Goal: Information Seeking & Learning: Find specific fact

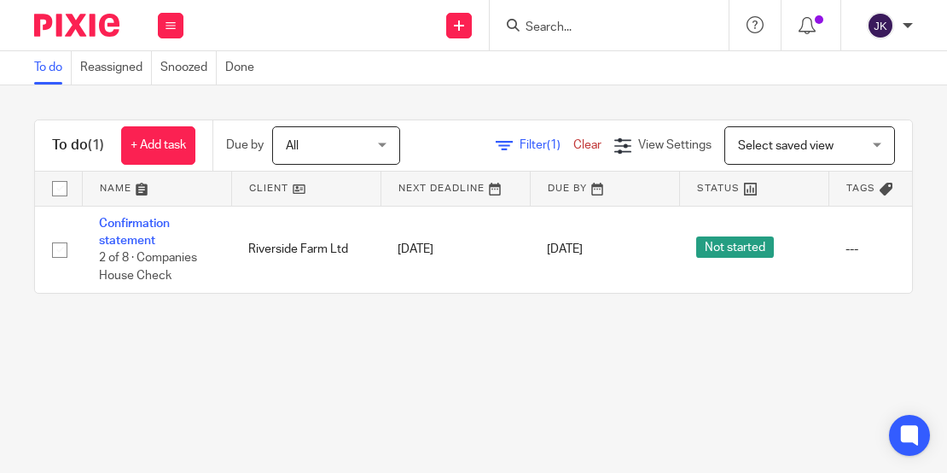
click at [528, 25] on input "Search" at bounding box center [601, 27] width 154 height 15
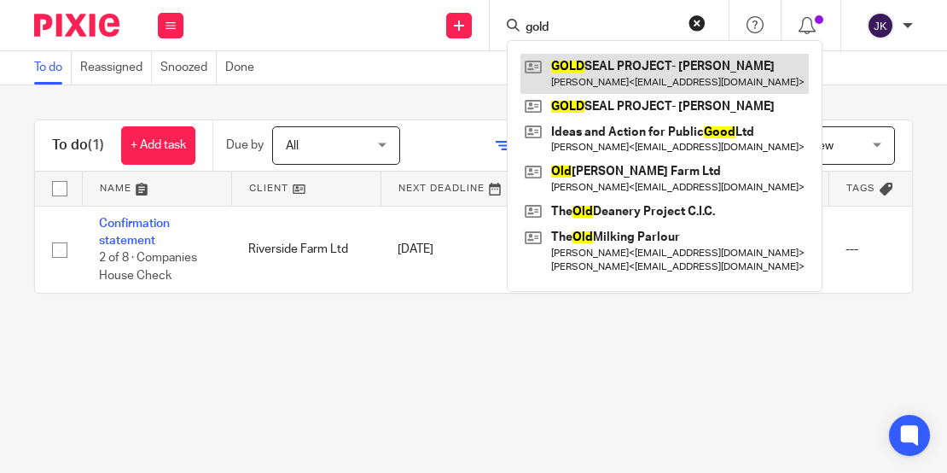
type input "gold"
click at [608, 73] on link at bounding box center [664, 73] width 288 height 39
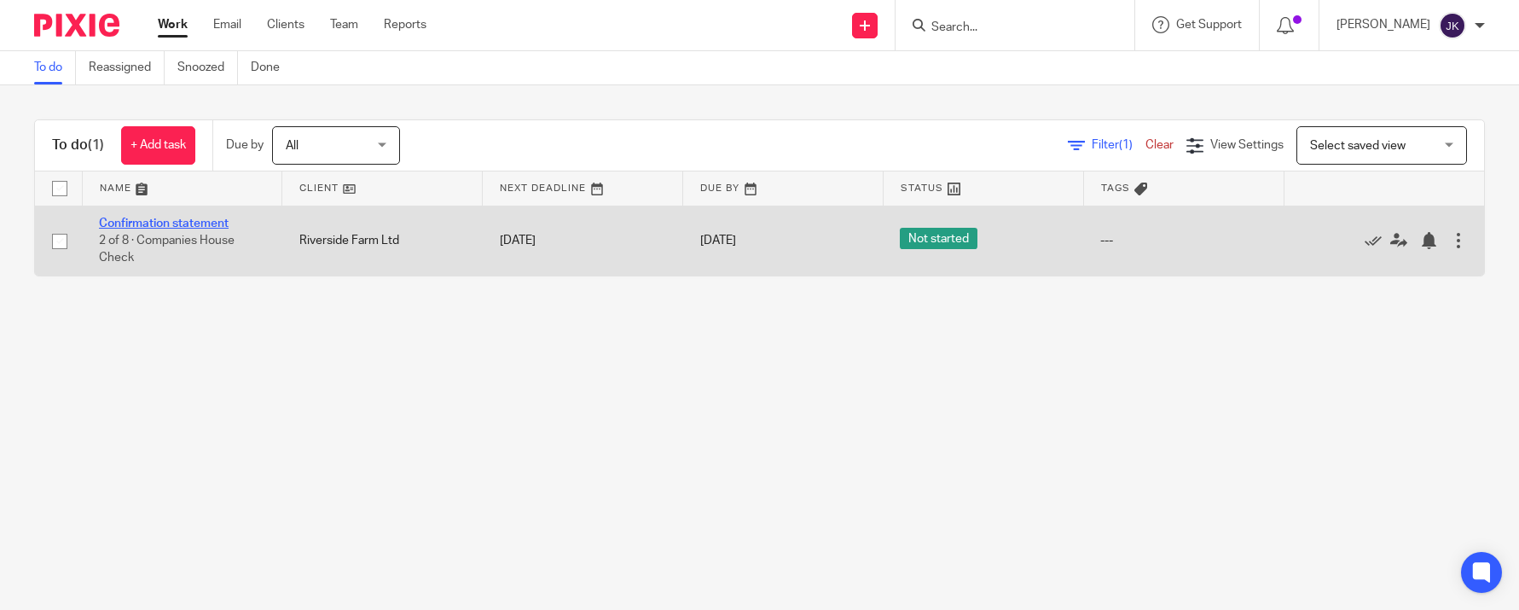
click at [214, 218] on link "Confirmation statement" at bounding box center [164, 224] width 130 height 12
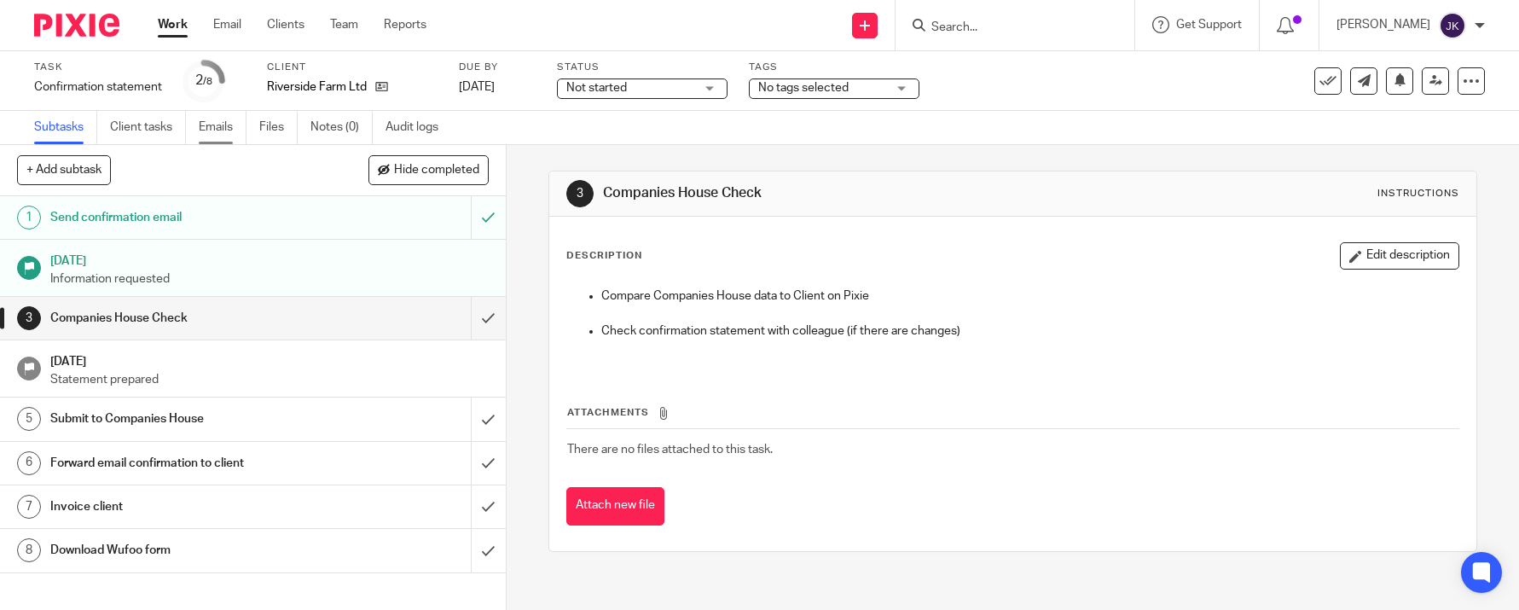
click at [241, 126] on link "Emails" at bounding box center [223, 127] width 48 height 33
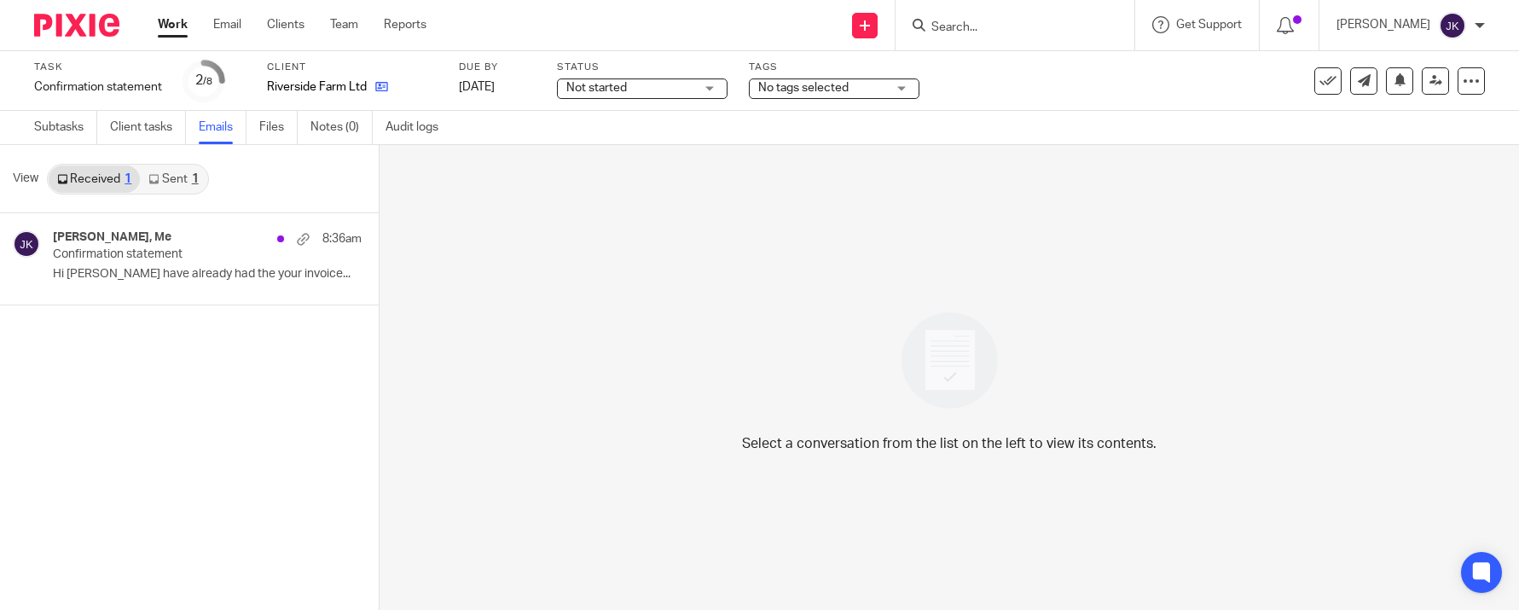
click at [380, 88] on icon at bounding box center [381, 86] width 13 height 13
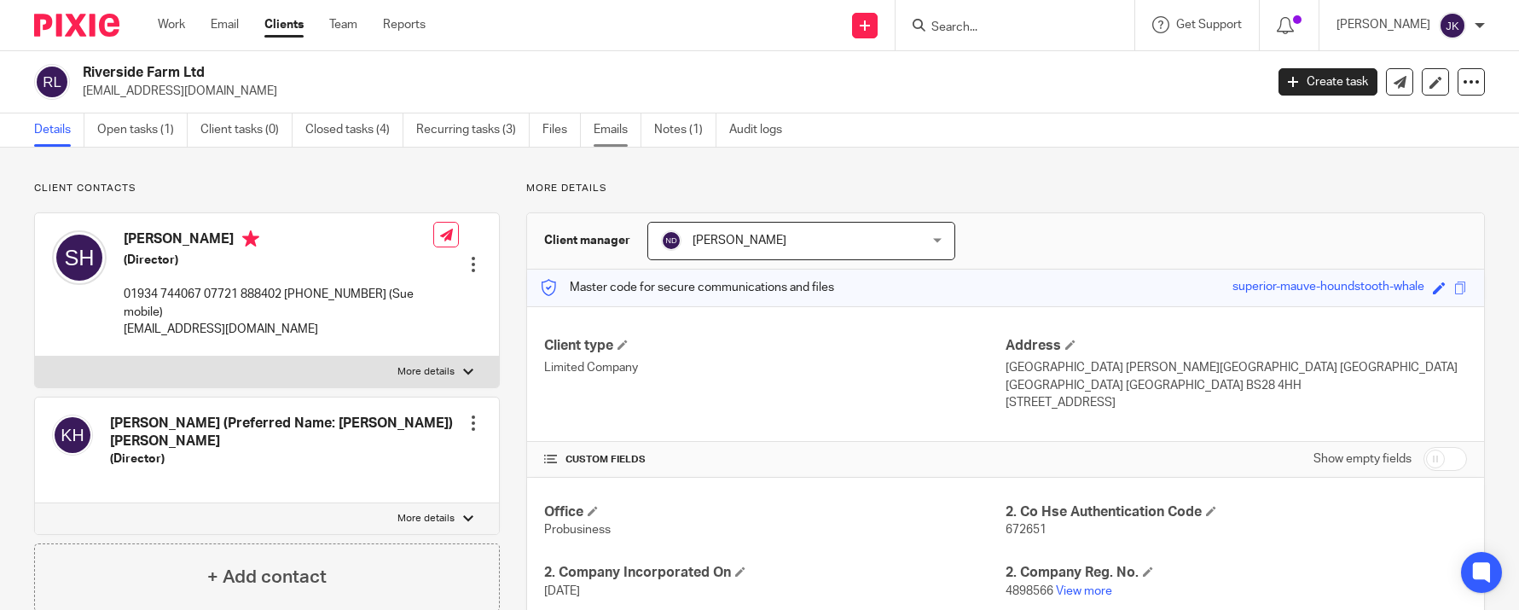
click at [629, 136] on link "Emails" at bounding box center [618, 129] width 48 height 33
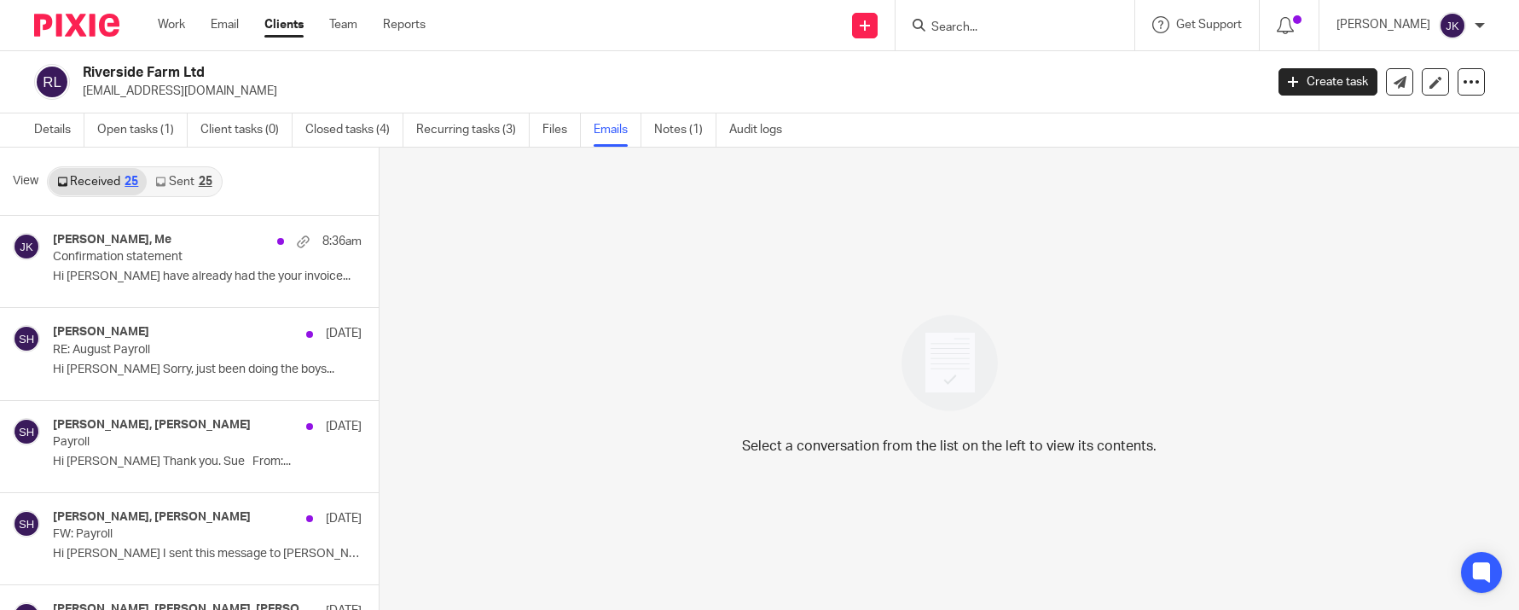
click at [200, 183] on div "25" at bounding box center [206, 182] width 14 height 12
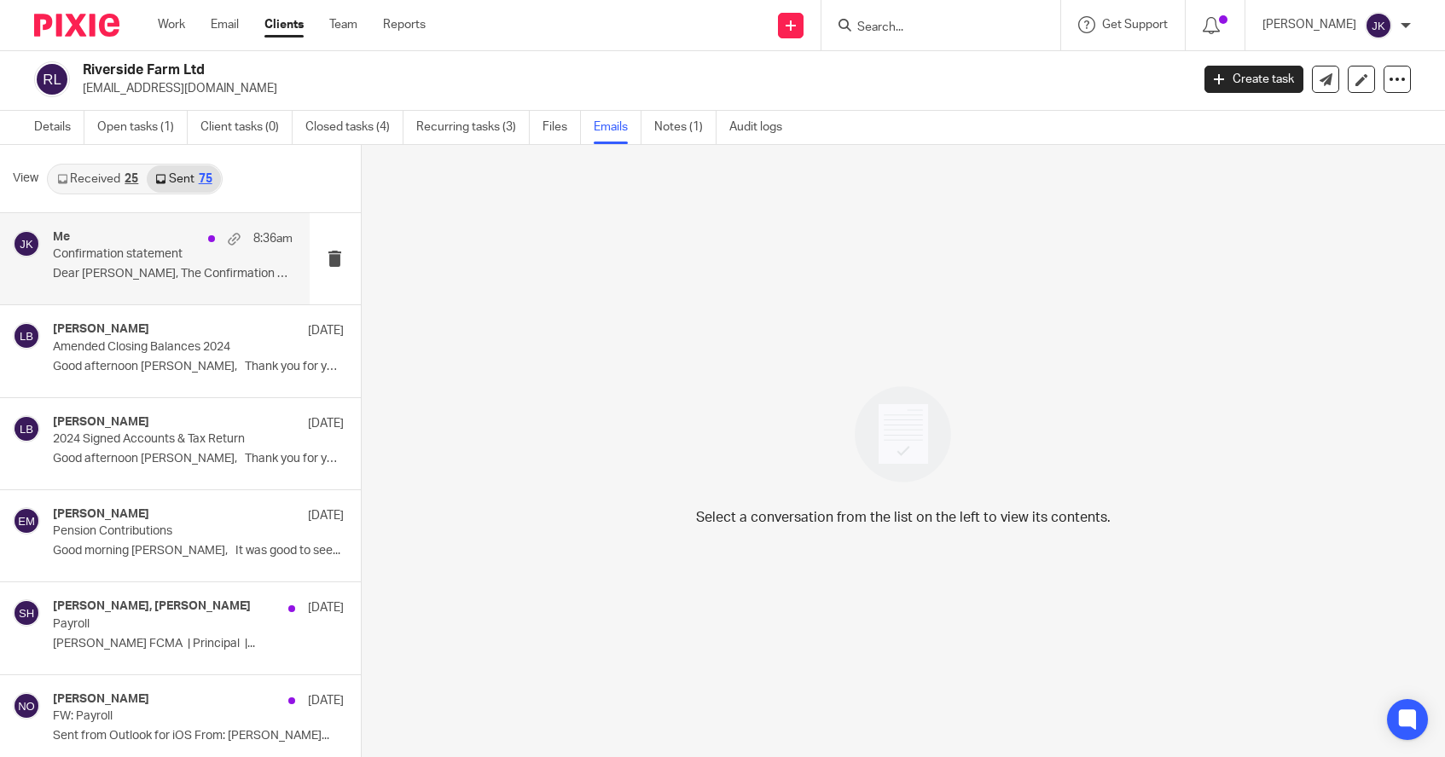
click at [167, 294] on div "Me 8:36am Confirmation statement Dear [PERSON_NAME], The Confirmation Statement…" at bounding box center [155, 258] width 310 height 91
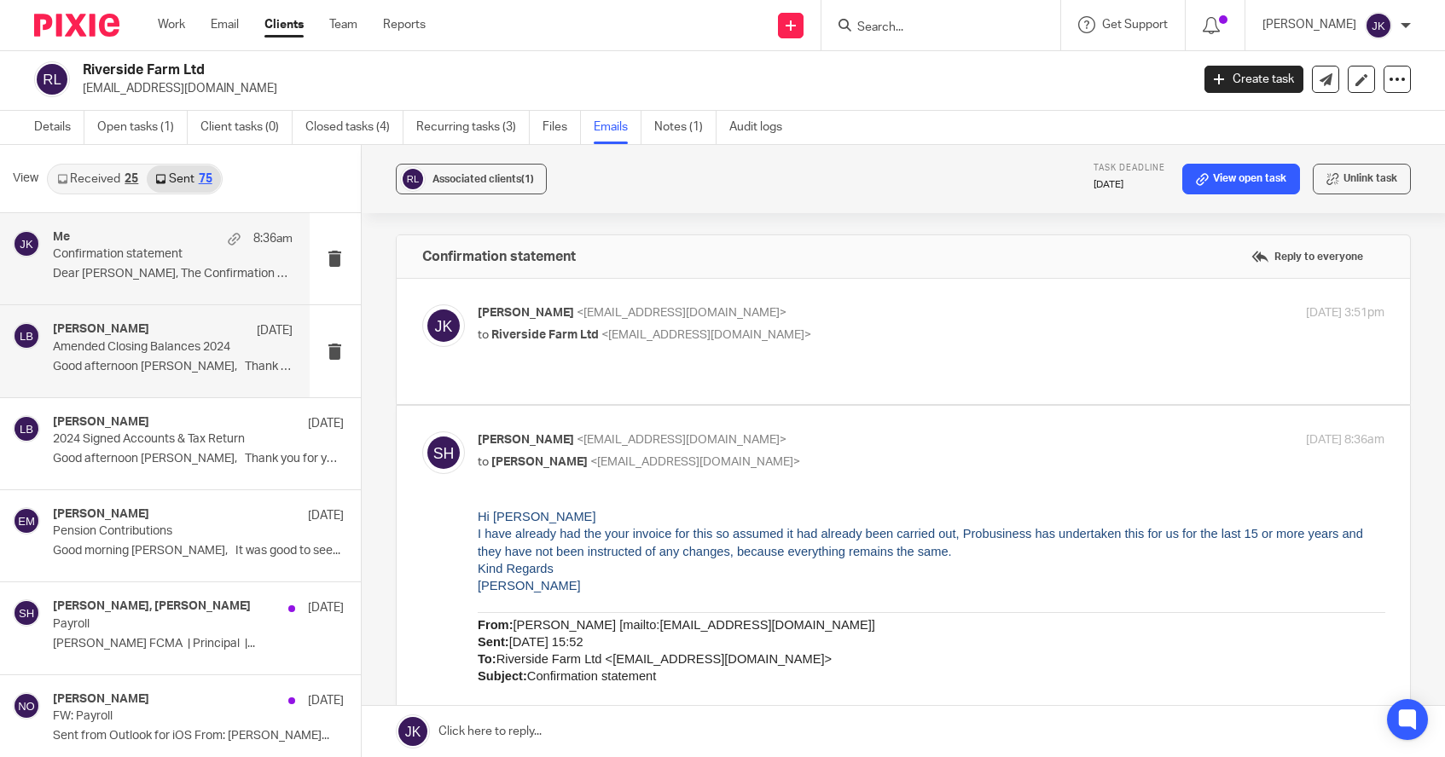
click at [224, 380] on div "[PERSON_NAME] [DATE] Amended Closing Balances 2024 Good afternoon [PERSON_NAME]…" at bounding box center [173, 350] width 240 height 57
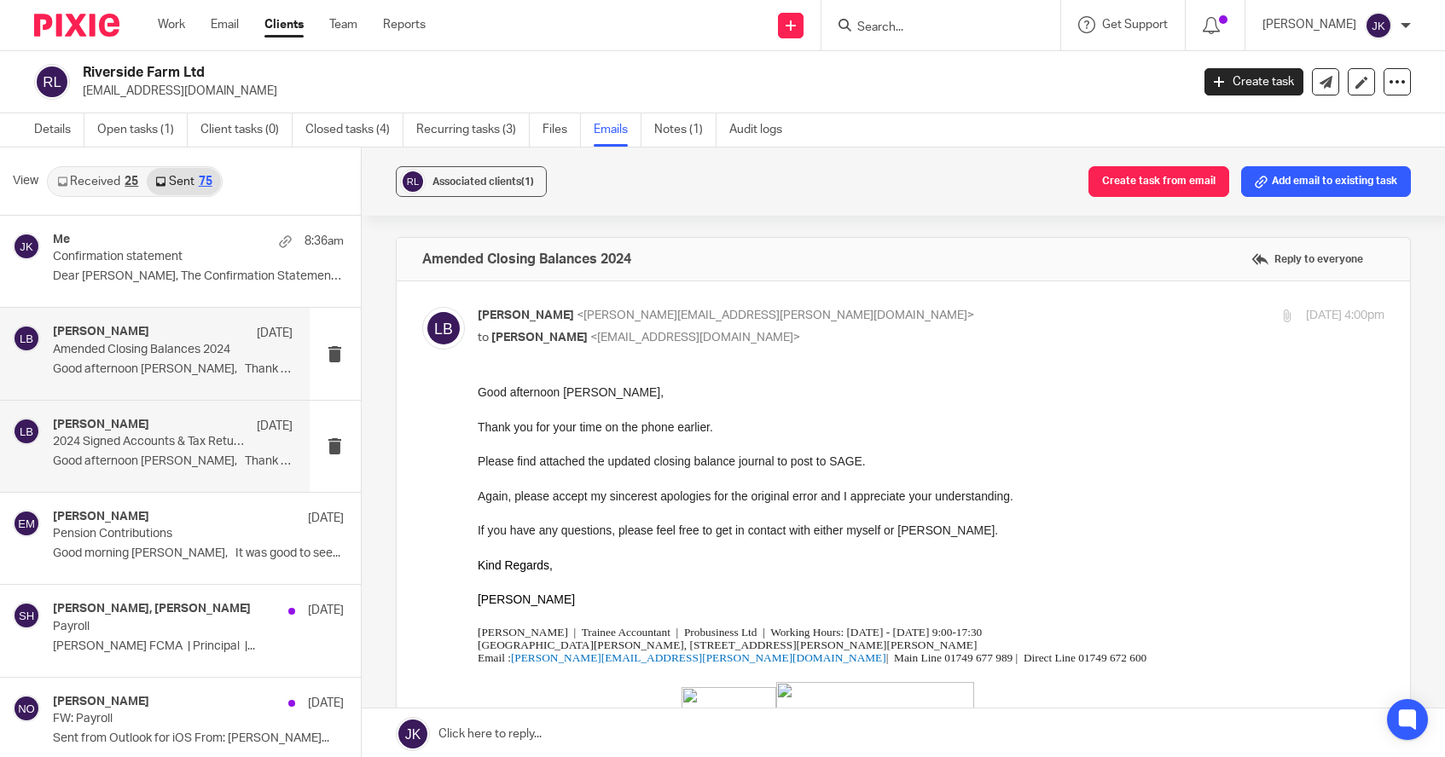
click at [143, 466] on p "Good afternoon [PERSON_NAME], Thank you for your..." at bounding box center [173, 462] width 240 height 15
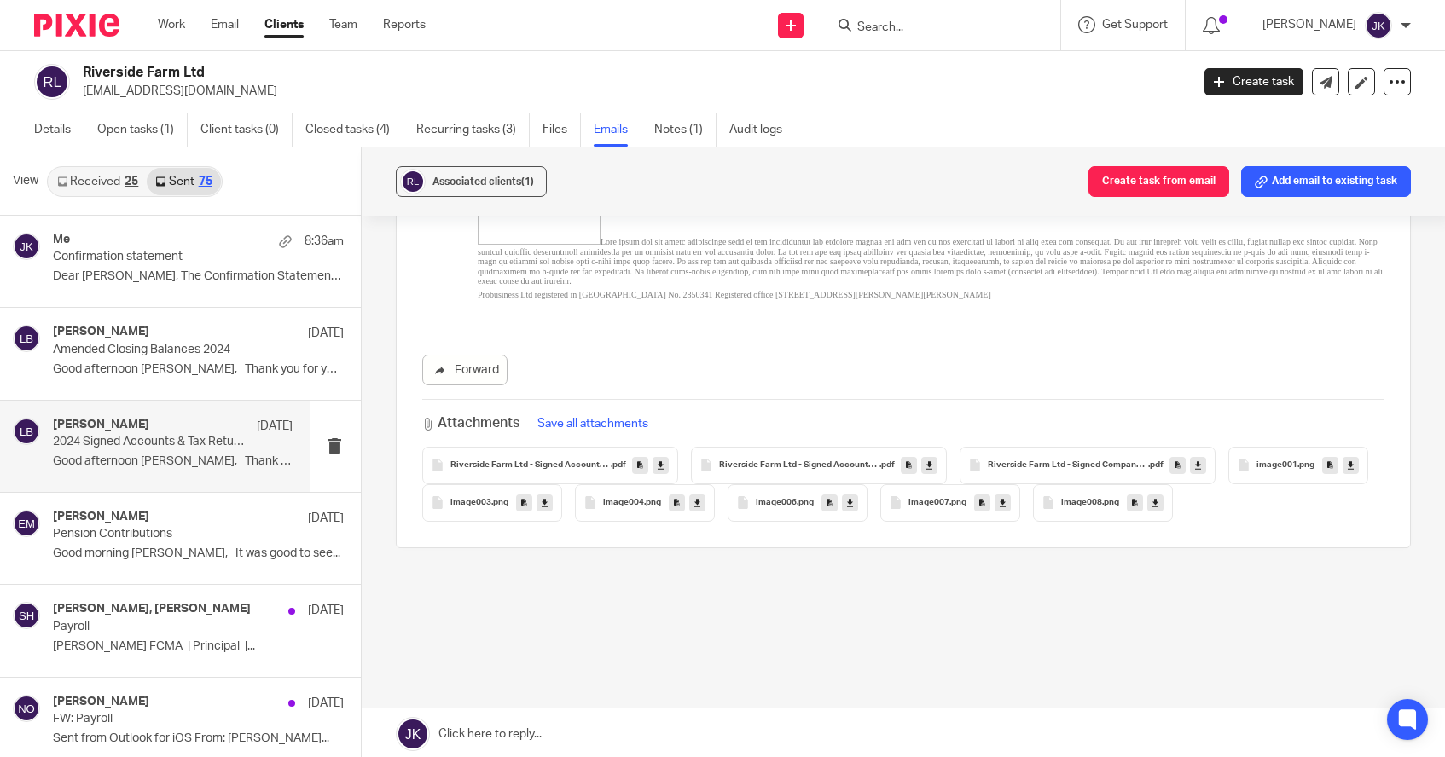
scroll to position [651, 0]
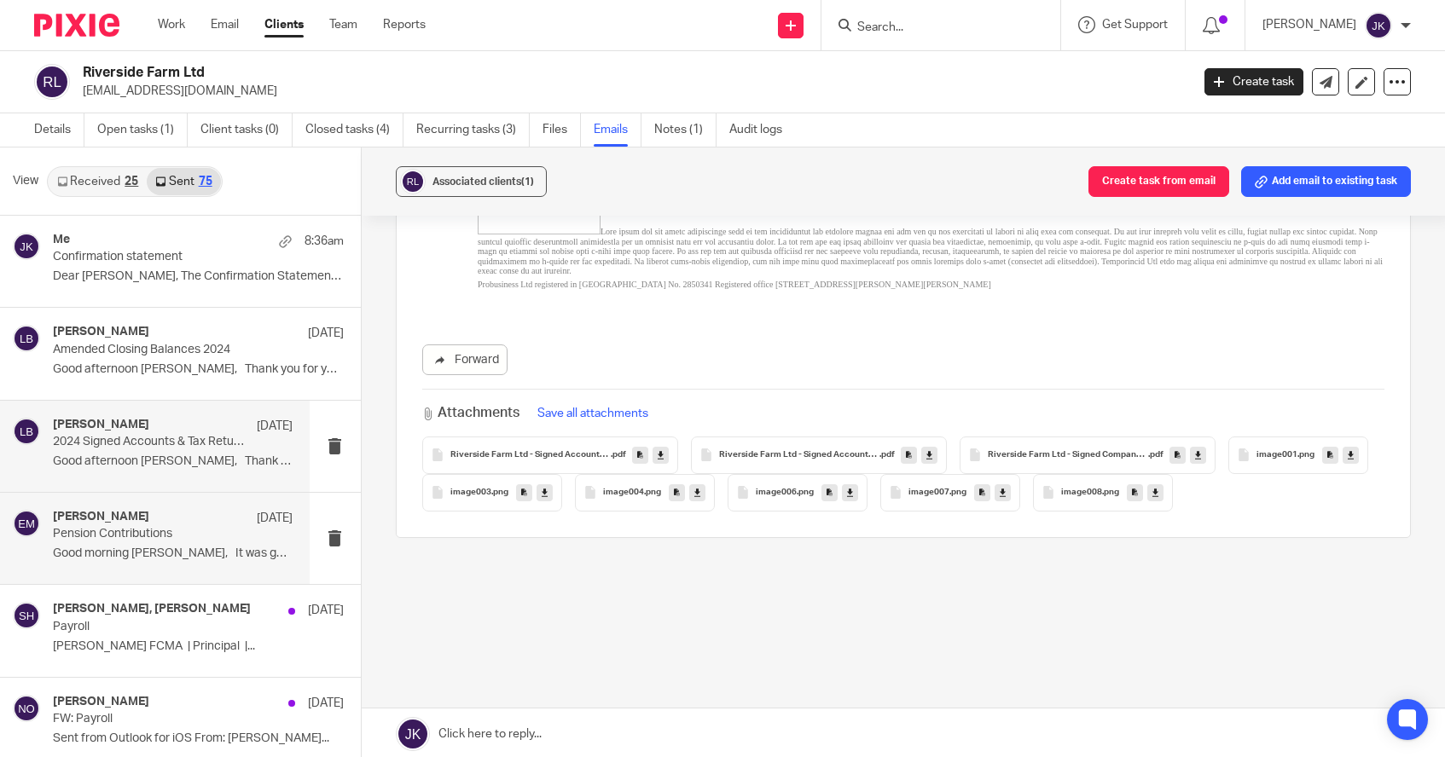
click at [155, 532] on p "Pension Contributions" at bounding box center [148, 534] width 191 height 15
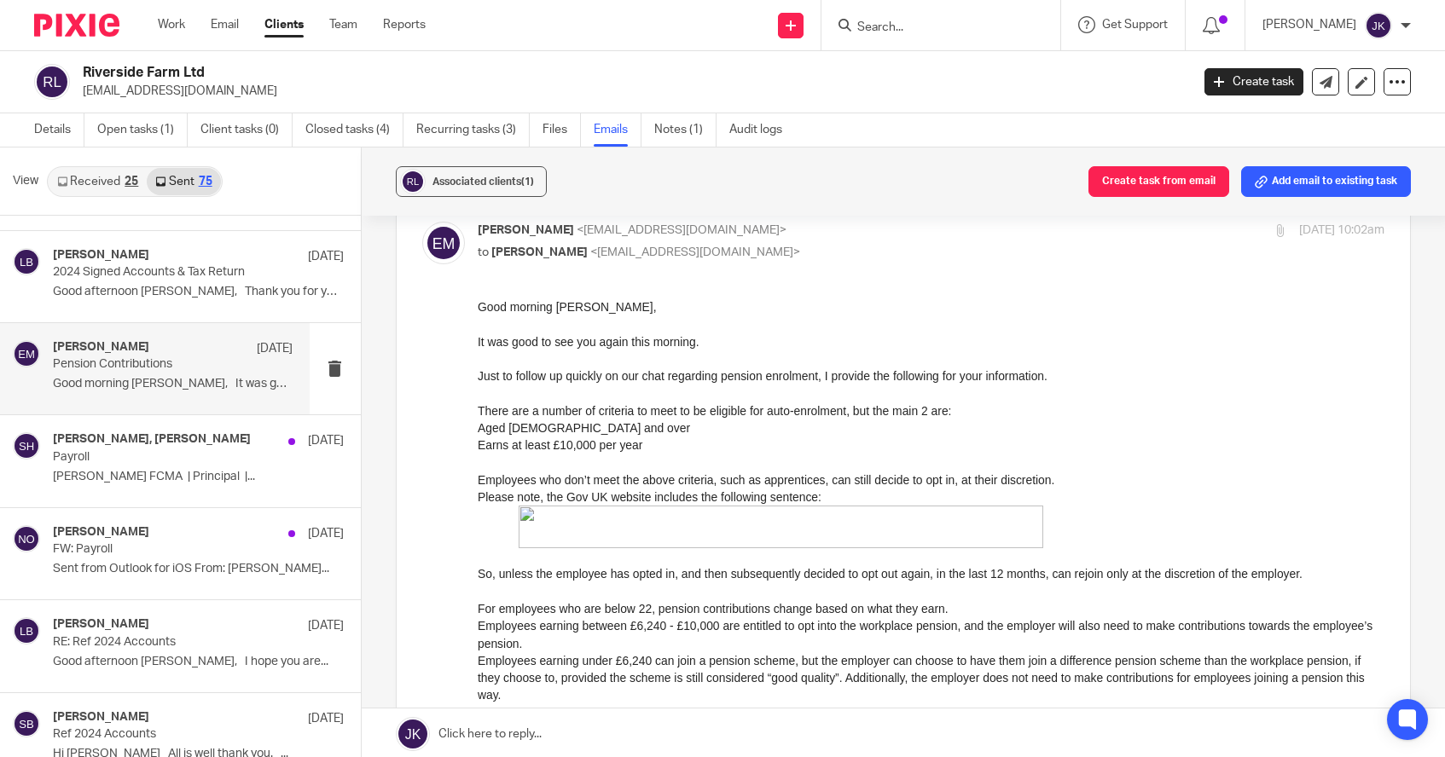
scroll to position [171, 0]
click at [168, 493] on div "[PERSON_NAME], [PERSON_NAME] [DATE] Payroll [PERSON_NAME] FCMA | Principal |..." at bounding box center [155, 460] width 310 height 91
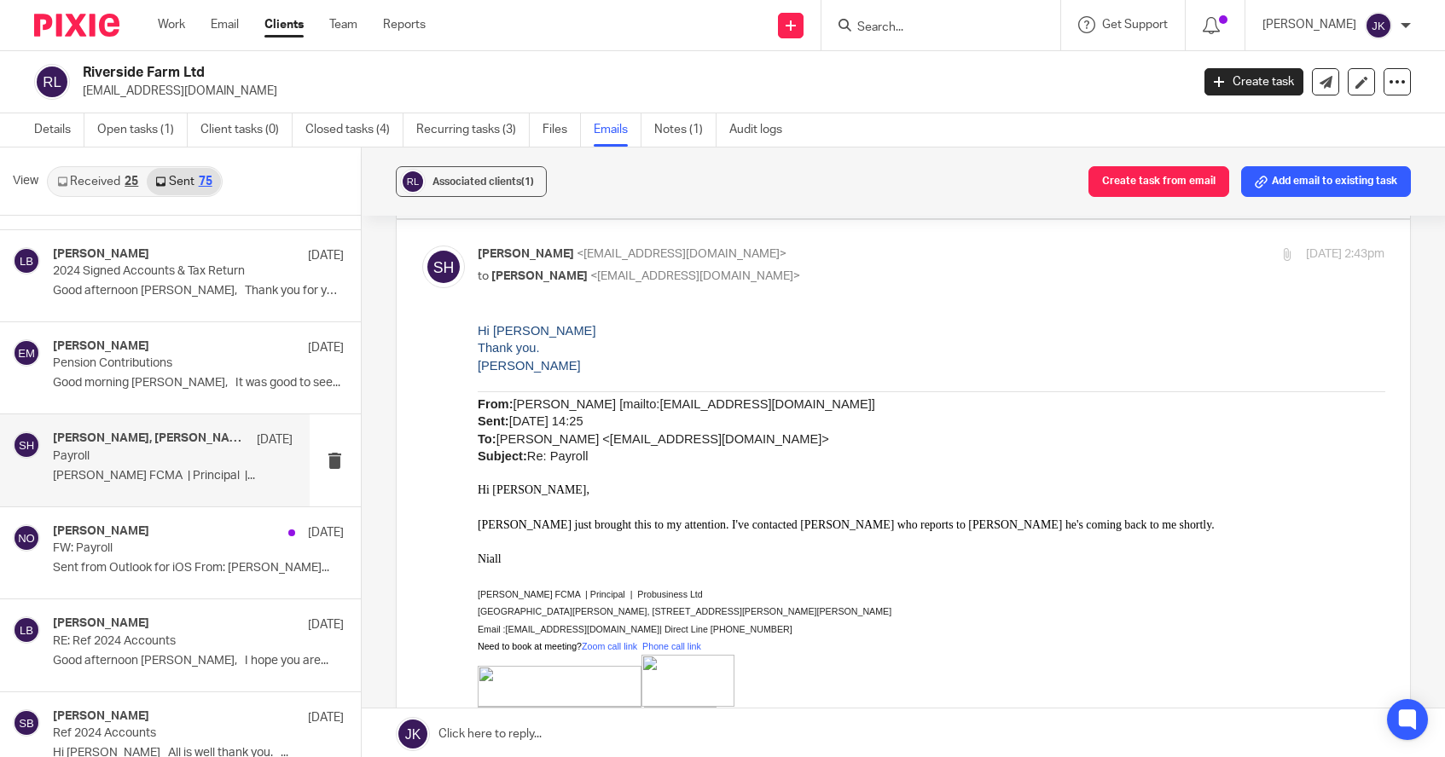
scroll to position [426, 0]
click at [158, 554] on p "FW: Payroll" at bounding box center [148, 549] width 191 height 15
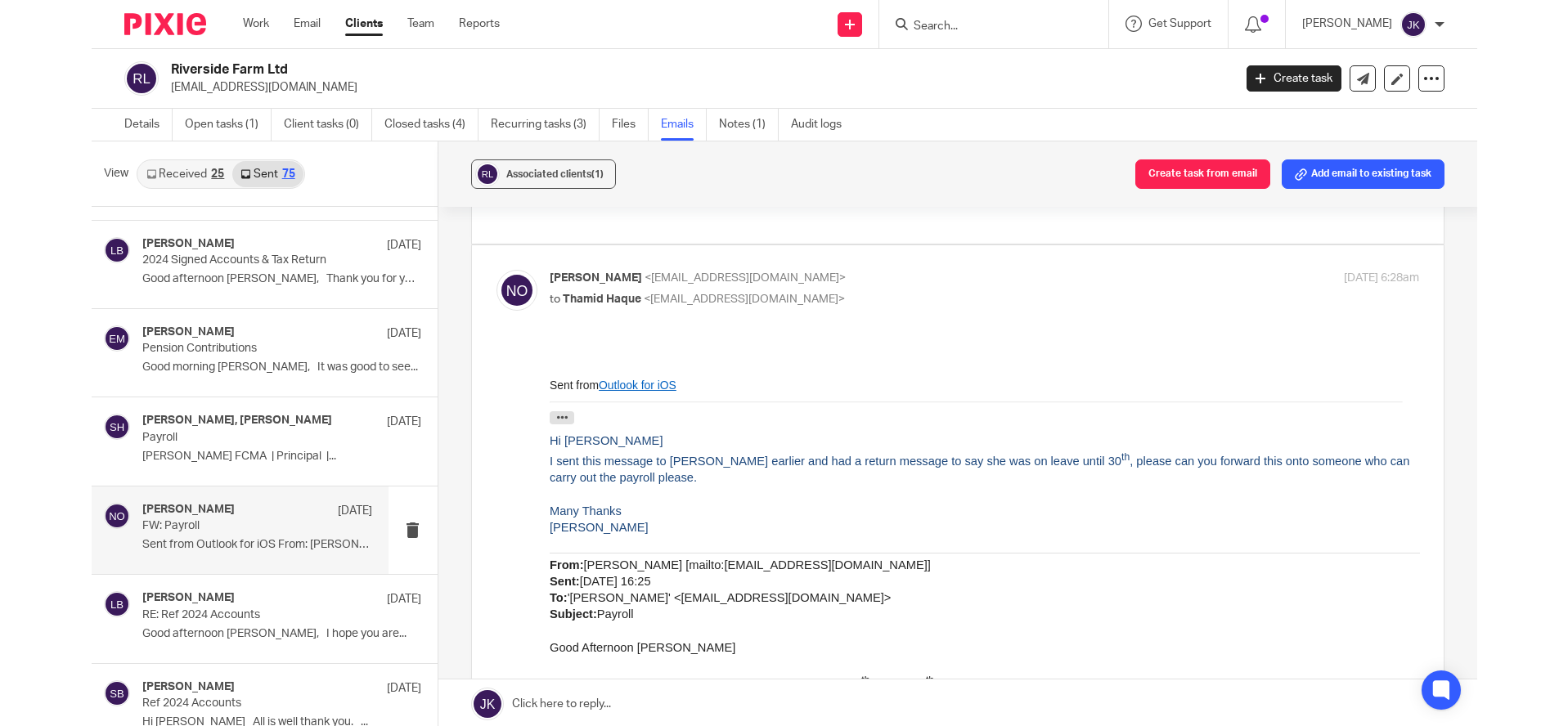
scroll to position [164, 0]
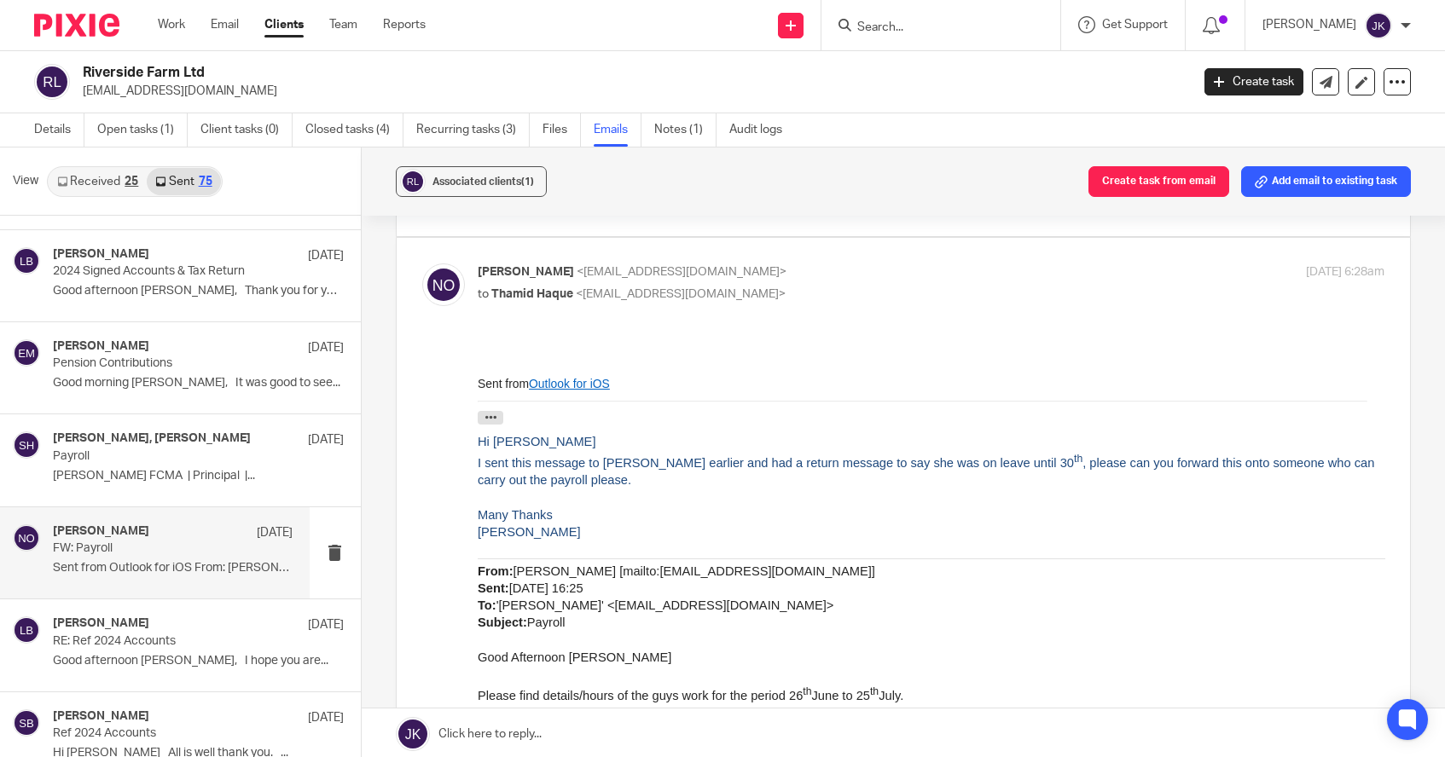
click at [885, 35] on input "Search" at bounding box center [933, 27] width 154 height 15
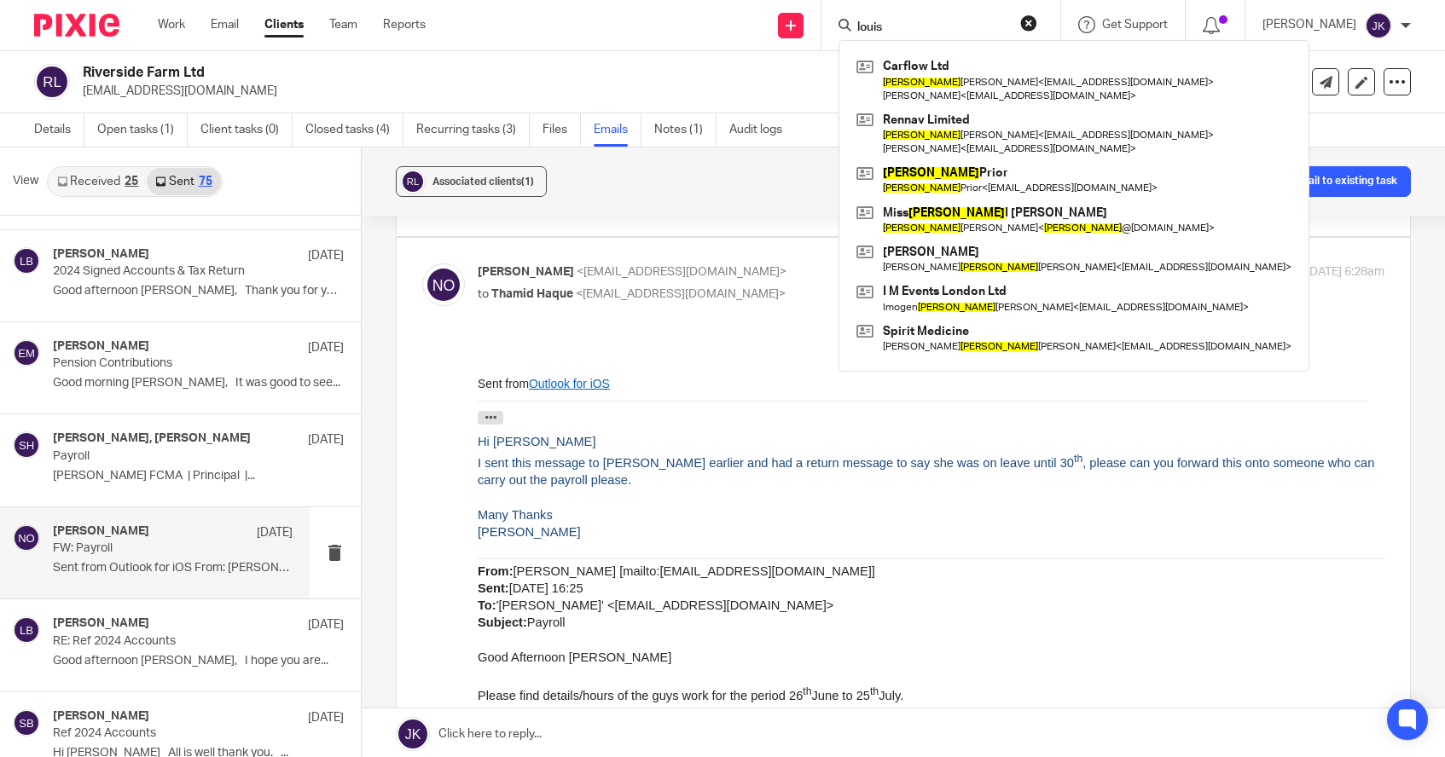
type input "louis"
